Goal: Find specific page/section: Find specific page/section

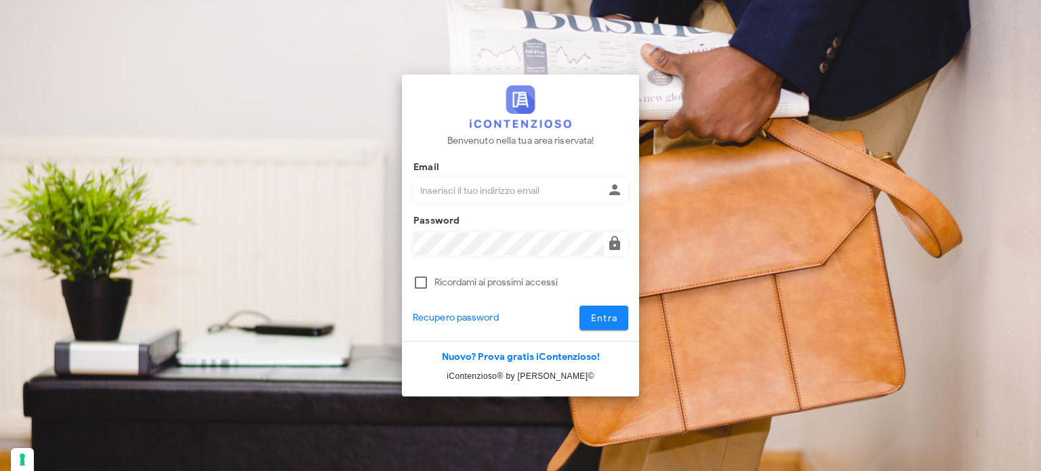
type input "[EMAIL_ADDRESS][DOMAIN_NAME]"
click at [586, 317] on button "Entra" at bounding box center [604, 318] width 49 height 24
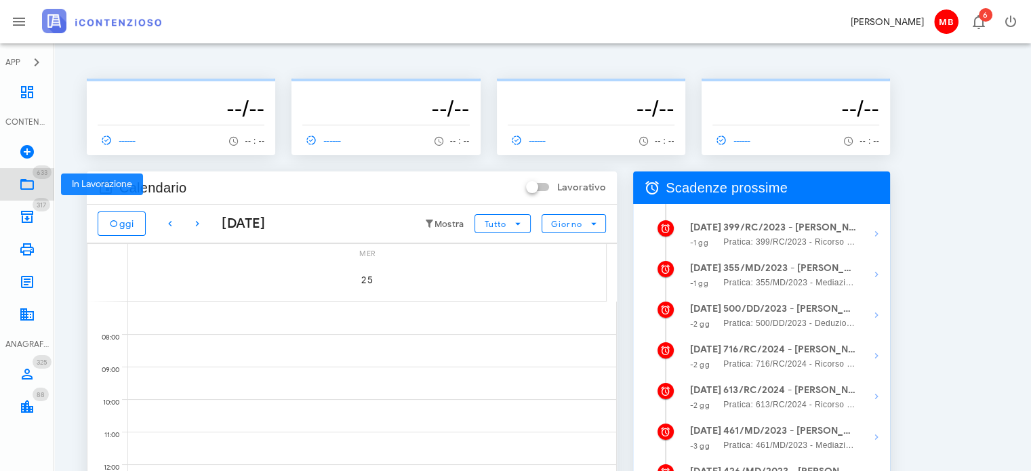
click at [31, 182] on icon at bounding box center [27, 184] width 16 height 16
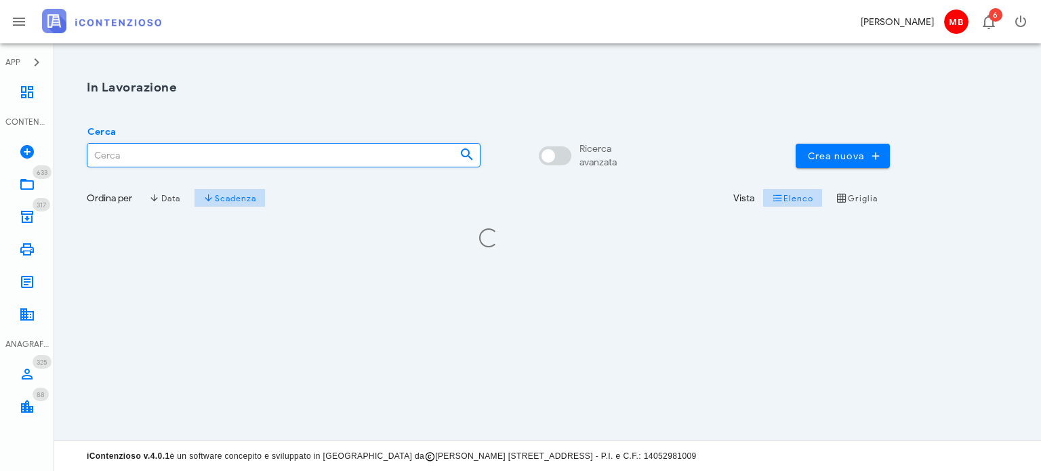
click at [143, 151] on input "Cerca" at bounding box center [267, 155] width 361 height 23
type input "1895"
